Goal: Book appointment/travel/reservation

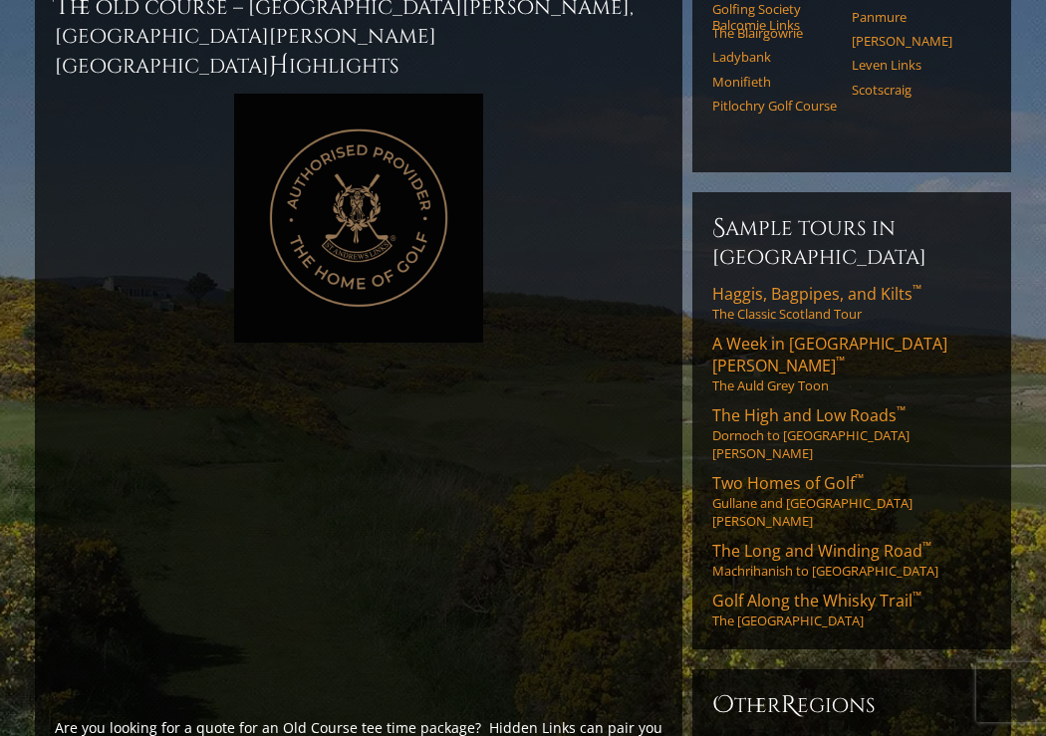
scroll to position [1320, 0]
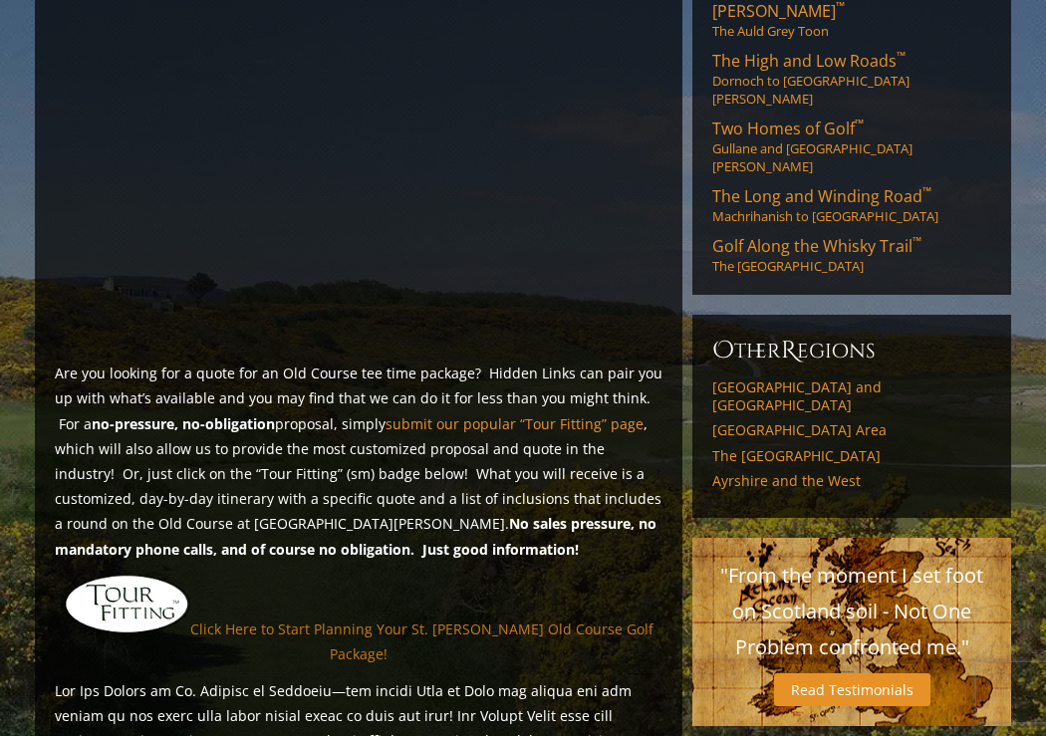
click at [490, 620] on link "Click Here to Start Planning Your St. [PERSON_NAME] Old Course Golf Package!" at bounding box center [421, 642] width 463 height 44
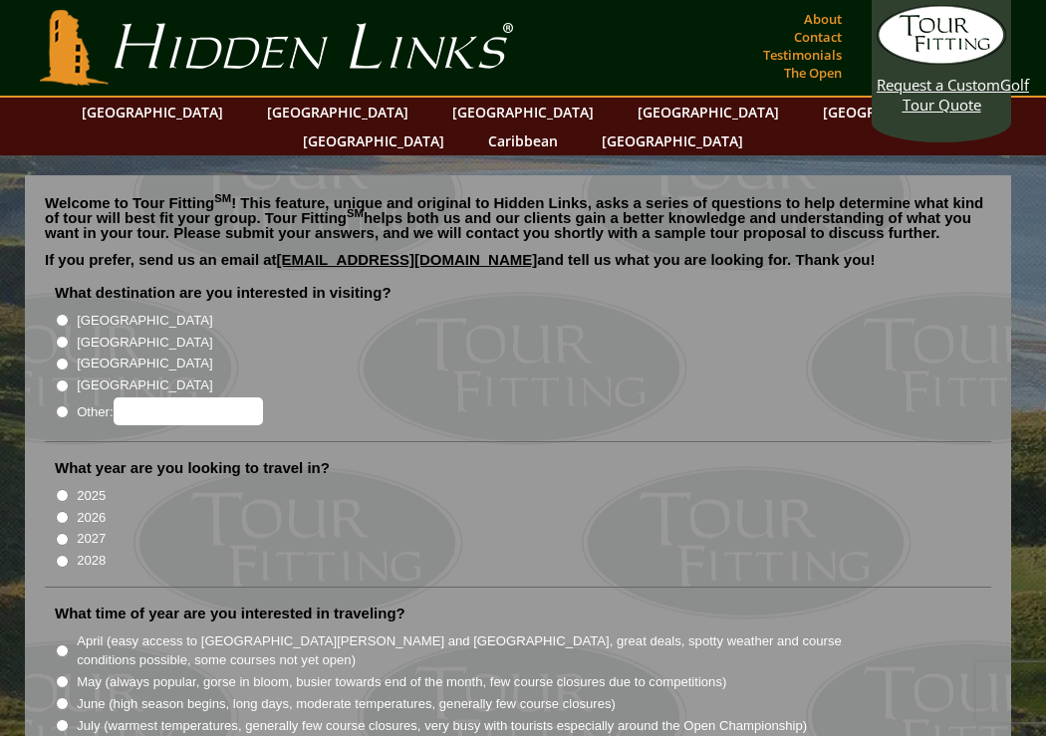
click at [64, 336] on input "[GEOGRAPHIC_DATA]" at bounding box center [62, 342] width 13 height 13
radio input "true"
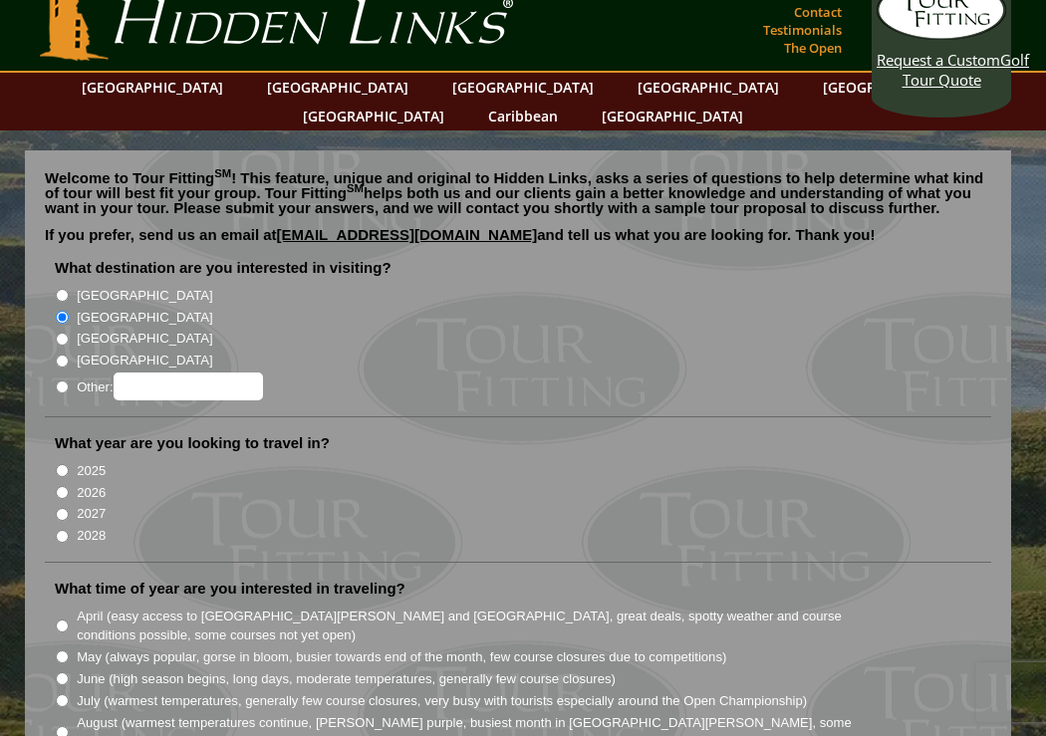
click at [61, 486] on input "2026" at bounding box center [62, 492] width 13 height 13
radio input "true"
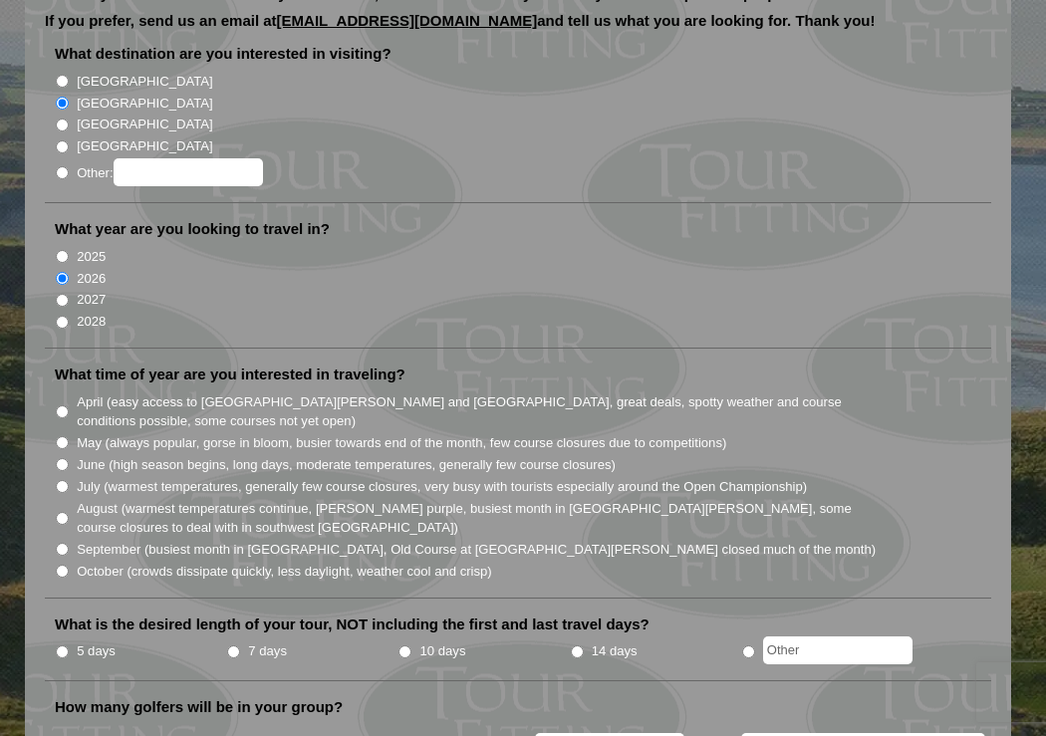
scroll to position [362, 0]
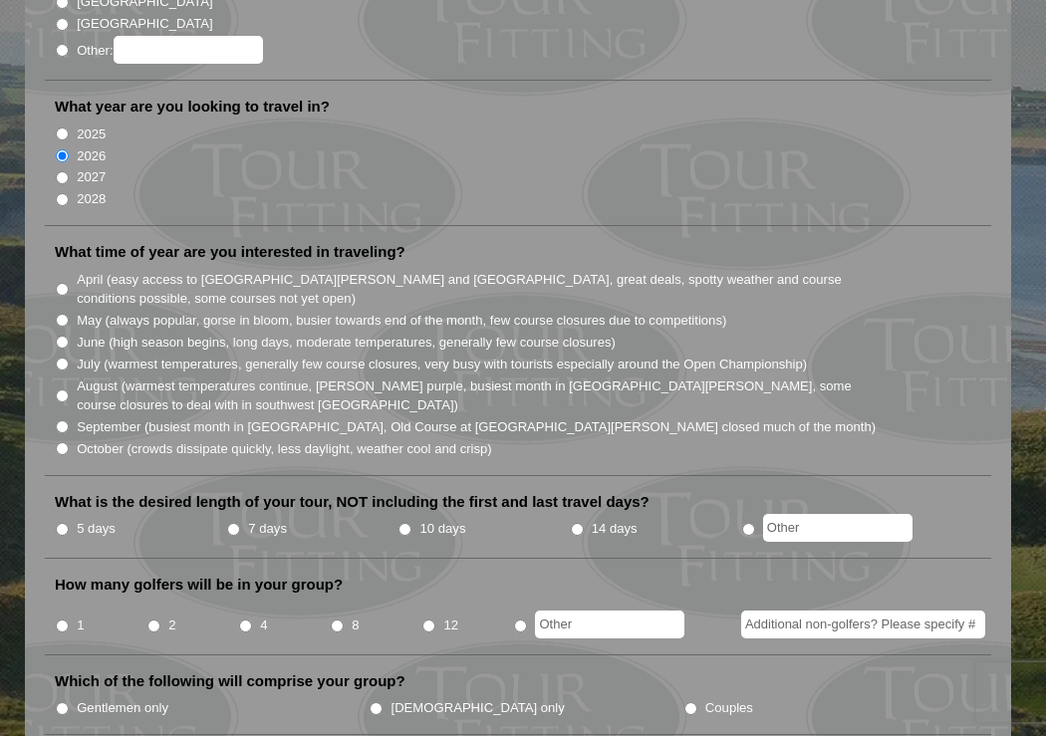
click at [59, 390] on input "August (warmest temperatures continue, heather bright purple, busiest month in …" at bounding box center [62, 396] width 13 height 13
radio input "true"
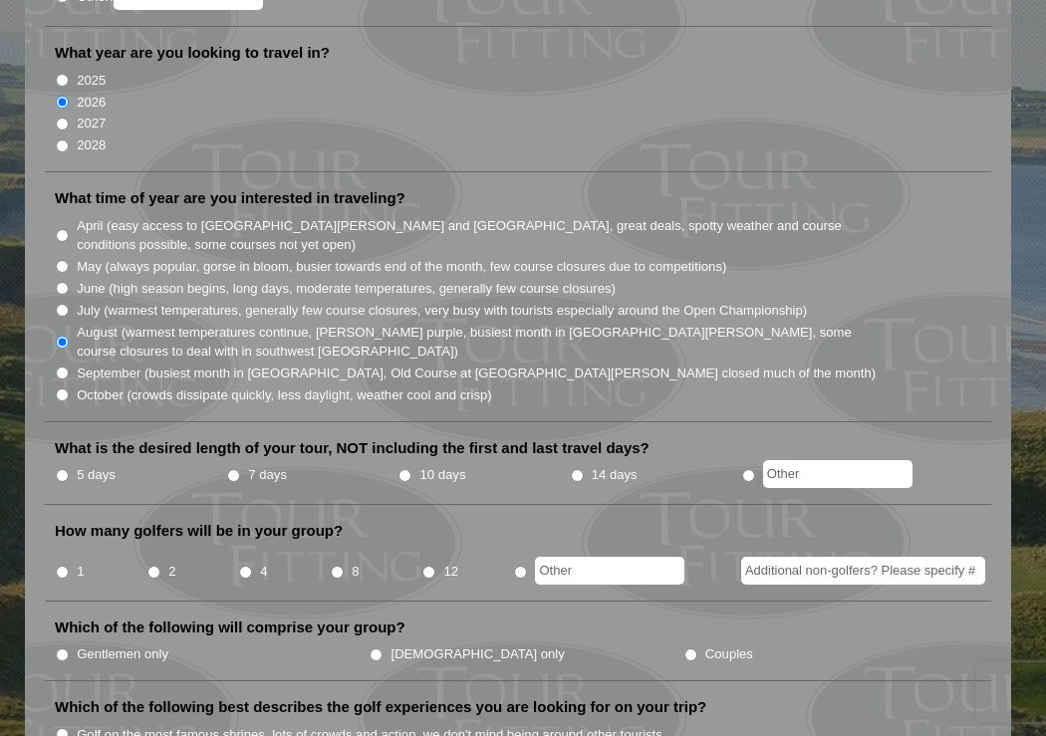
scroll to position [431, 0]
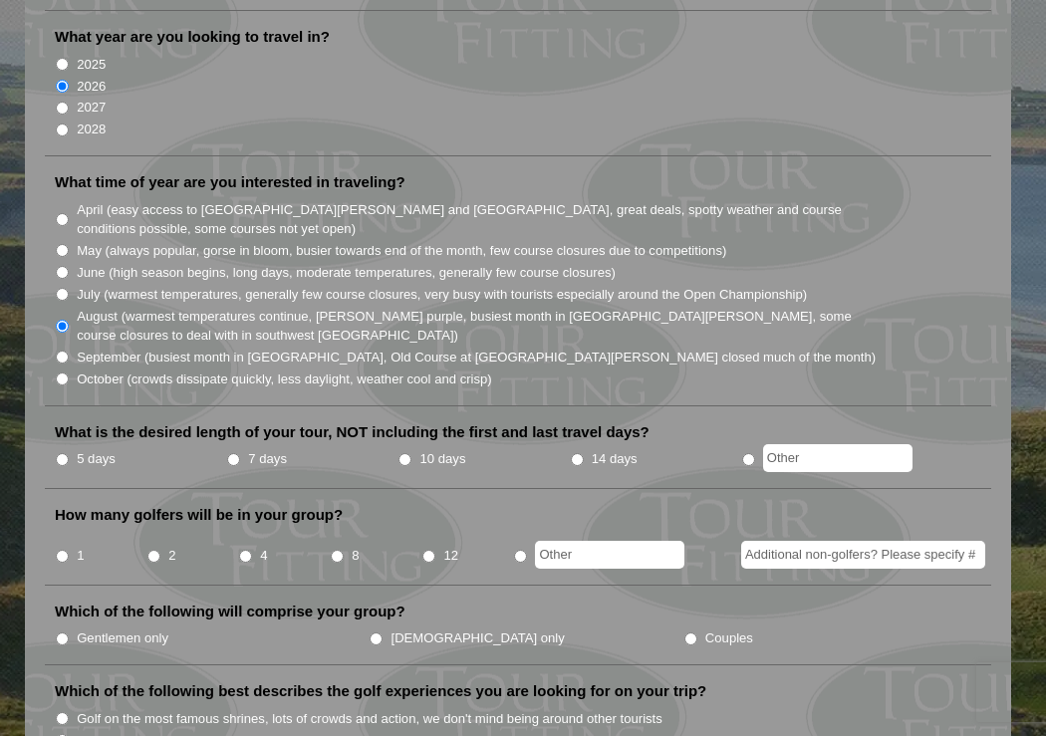
click at [152, 550] on input "2" at bounding box center [153, 556] width 13 height 13
radio input "true"
click at [70, 627] on li "Gentlemen only" at bounding box center [212, 638] width 314 height 22
click at [59, 633] on input "Gentlemen only" at bounding box center [62, 639] width 13 height 13
radio input "true"
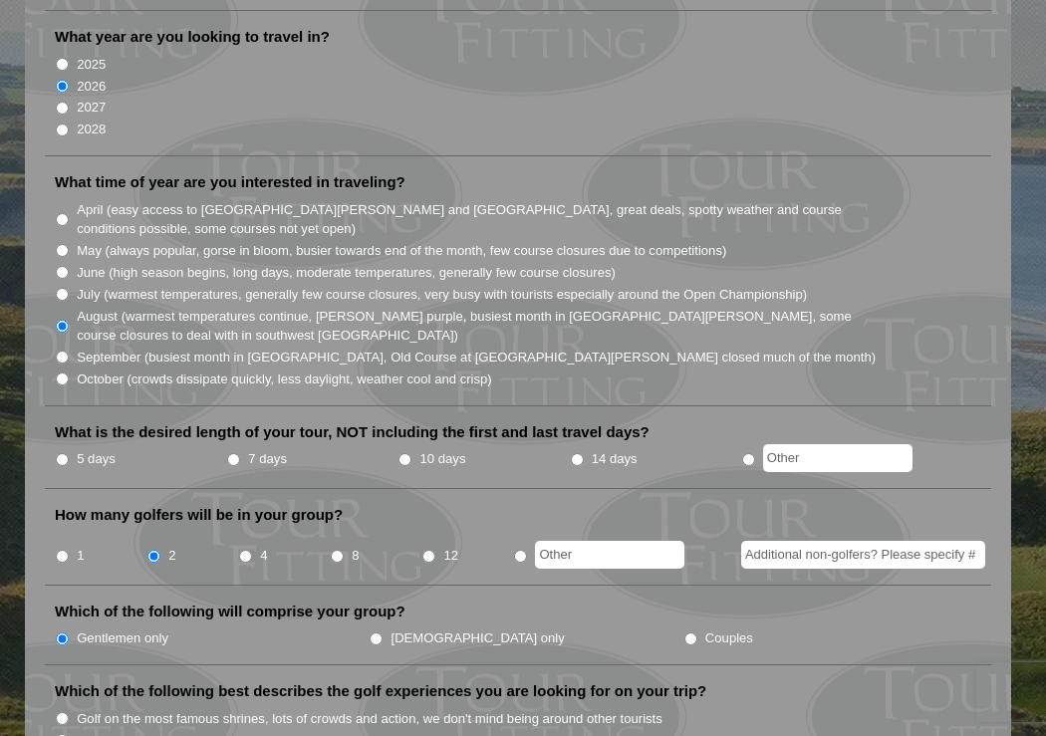
click at [61, 453] on input "5 days" at bounding box center [62, 459] width 13 height 13
radio input "true"
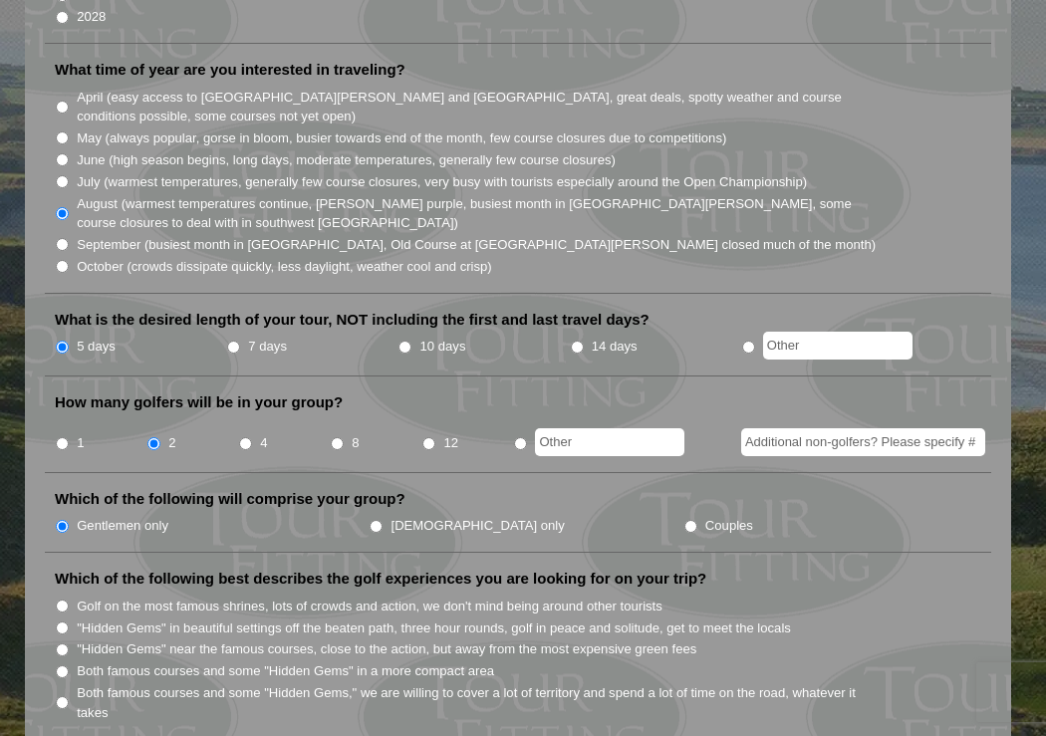
scroll to position [646, 0]
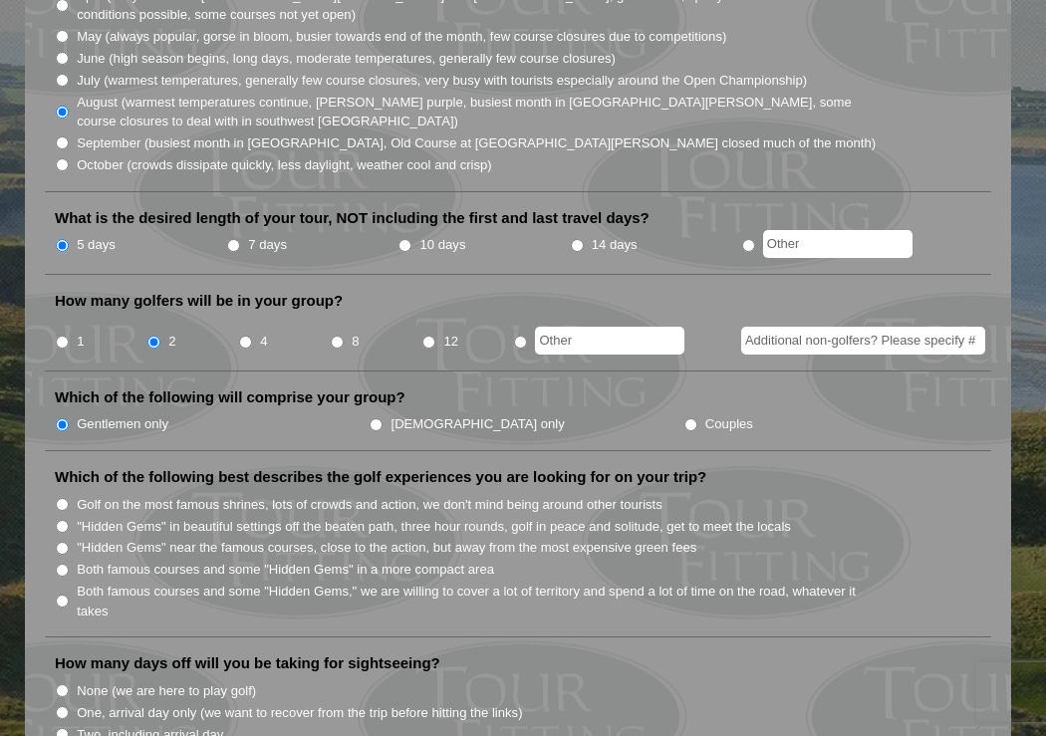
click at [208, 495] on label "Golf on the most famous shrines, lots of crowds and action, we don't mind being…" at bounding box center [370, 505] width 586 height 20
click at [69, 498] on input "Golf on the most famous shrines, lots of crowds and action, we don't mind being…" at bounding box center [62, 504] width 13 height 13
radio input "true"
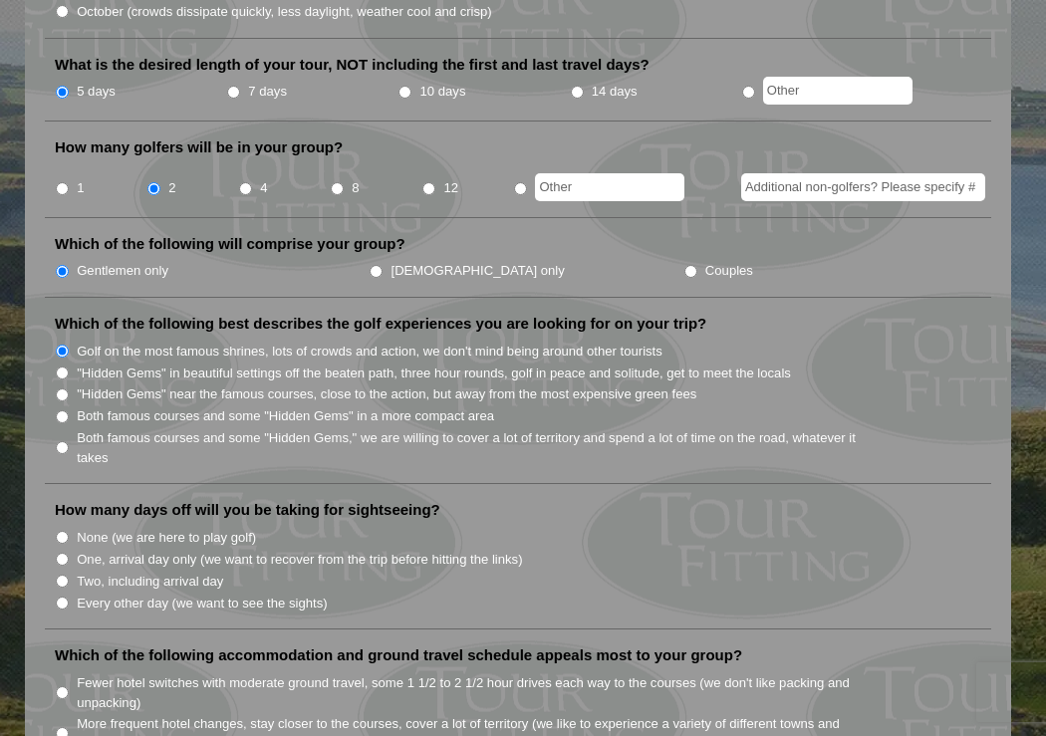
scroll to position [820, 0]
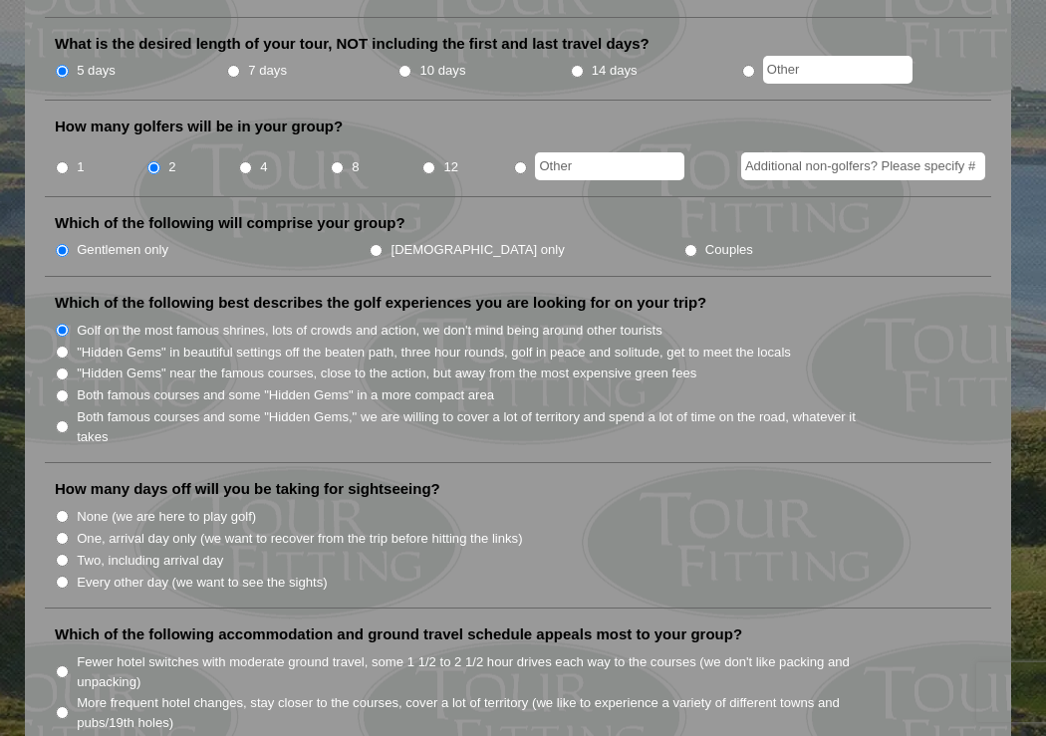
click at [197, 573] on label "Every other day (we want to see the sights)" at bounding box center [202, 583] width 250 height 20
click at [69, 576] on input "Every other day (we want to see the sights)" at bounding box center [62, 582] width 13 height 13
radio input "true"
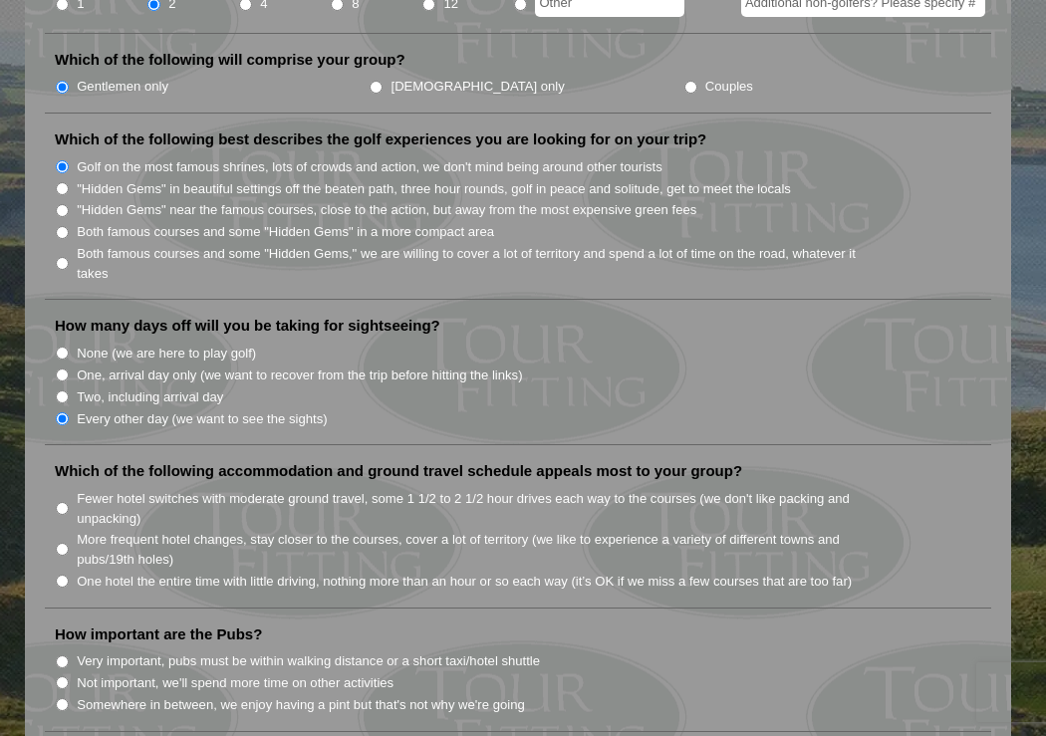
scroll to position [1012, 0]
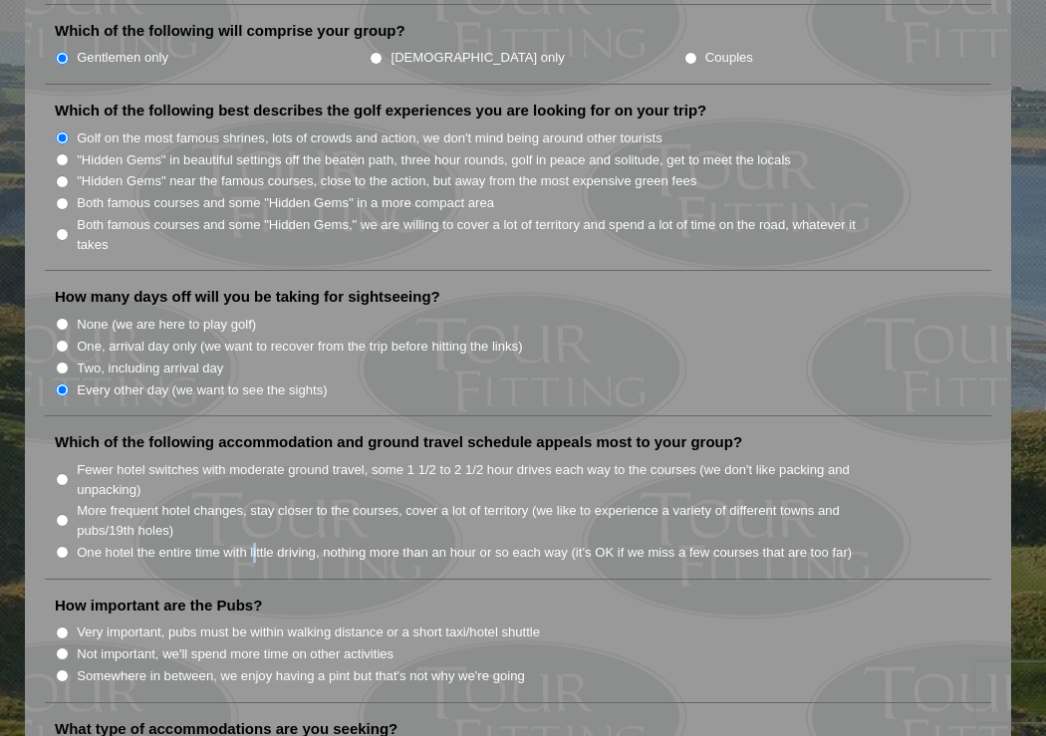
click at [254, 543] on label "One hotel the entire time with little driving, nothing more than an hour or so …" at bounding box center [464, 553] width 775 height 20
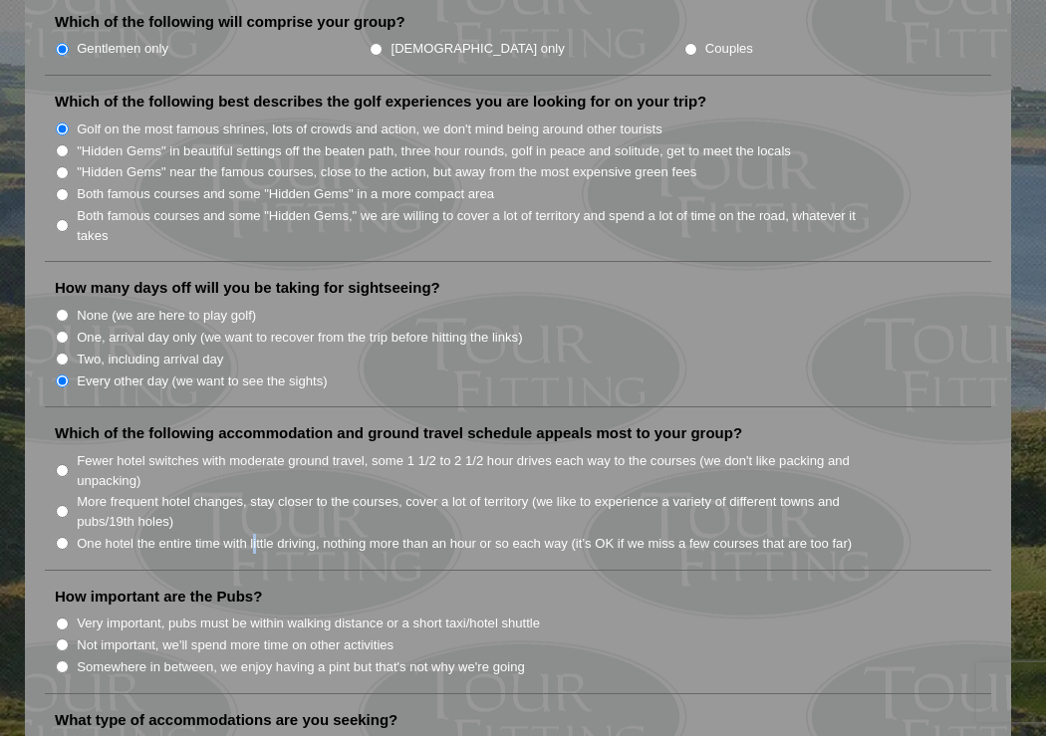
click at [257, 534] on label "One hotel the entire time with little driving, nothing more than an hour or so …" at bounding box center [464, 544] width 775 height 20
click at [69, 537] on input "One hotel the entire time with little driving, nothing more than an hour or so …" at bounding box center [62, 543] width 13 height 13
radio input "true"
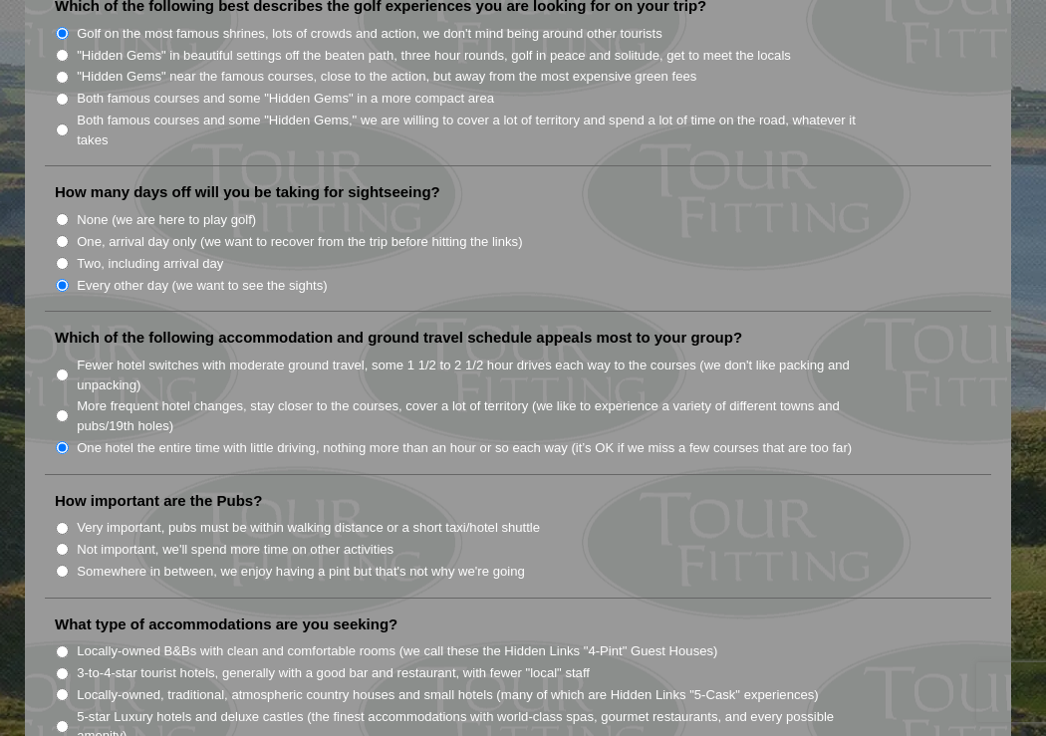
scroll to position [1141, 0]
